Goal: Task Accomplishment & Management: Manage account settings

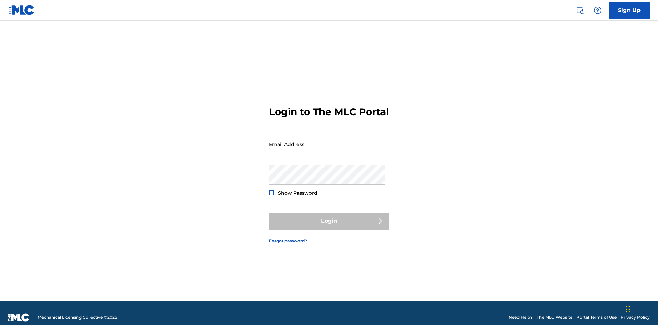
scroll to position [9, 0]
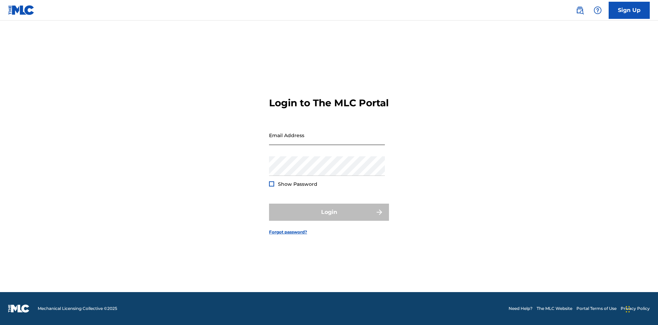
click at [327, 141] on input "Email Address" at bounding box center [327, 135] width 116 height 20
type input "[PERSON_NAME][EMAIL_ADDRESS][DOMAIN_NAME]"
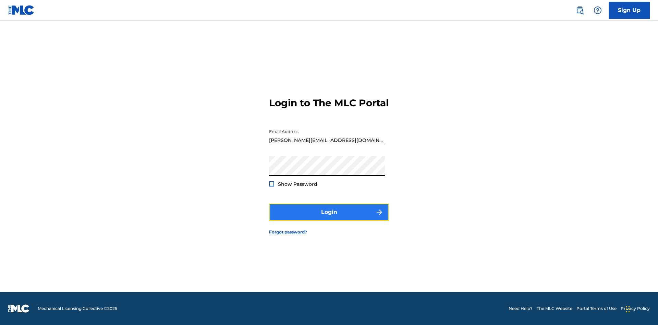
click at [329, 218] on button "Login" at bounding box center [329, 211] width 120 height 17
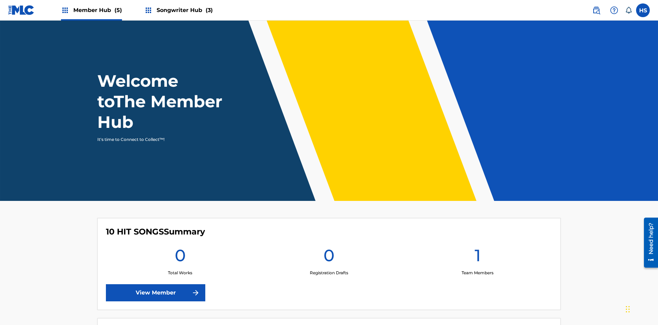
click at [184, 10] on span "Songwriter Hub (3)" at bounding box center [185, 10] width 56 height 8
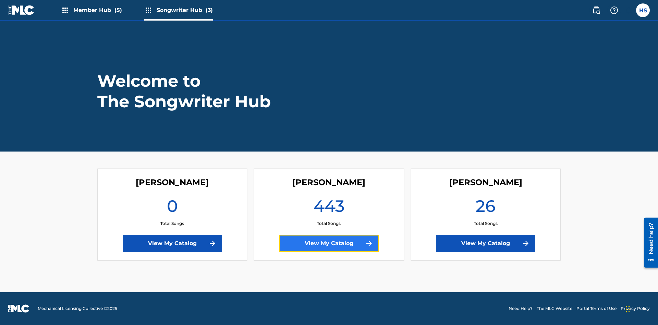
click at [329, 243] on link "View My Catalog" at bounding box center [328, 243] width 99 height 17
